Goal: Book appointment/travel/reservation

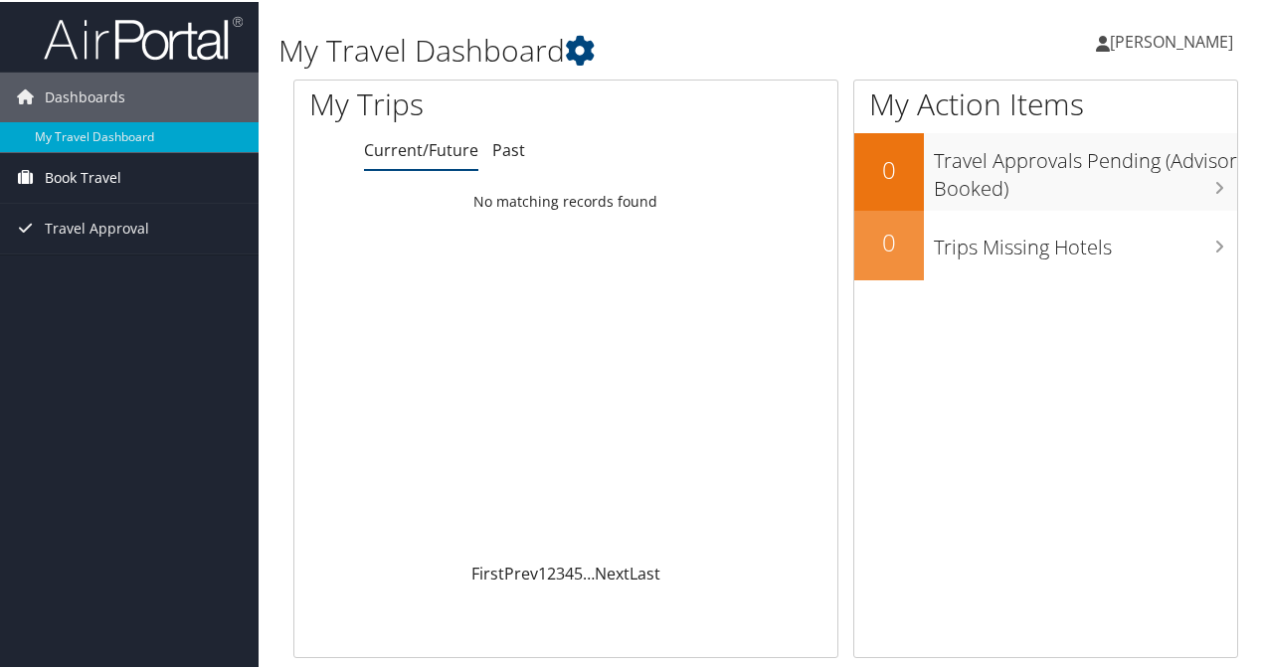
click at [112, 173] on span "Book Travel" at bounding box center [83, 176] width 77 height 50
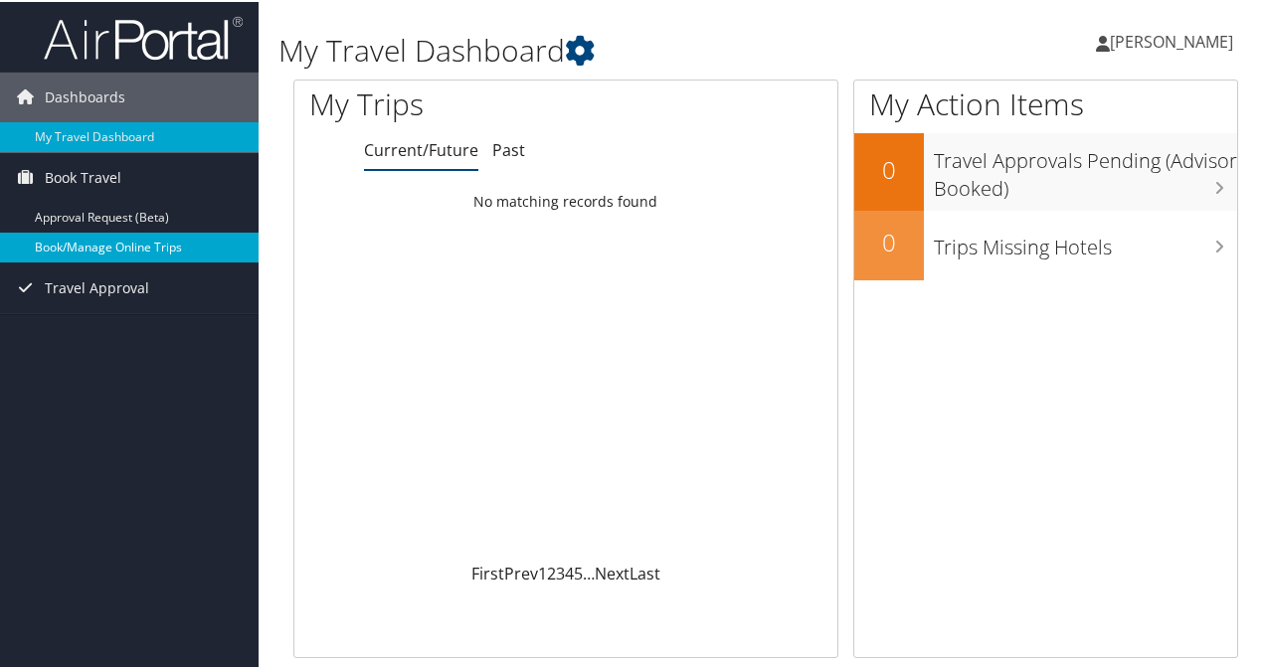
click at [192, 243] on link "Book/Manage Online Trips" at bounding box center [129, 246] width 259 height 30
